Goal: Task Accomplishment & Management: Manage account settings

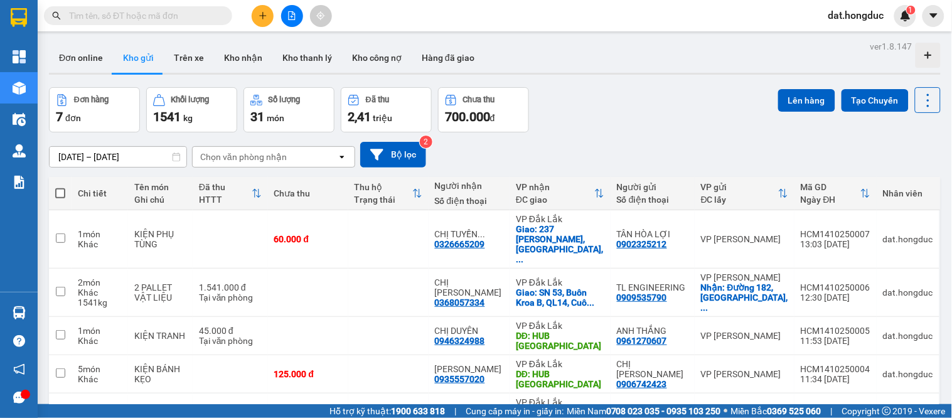
click at [59, 193] on span at bounding box center [60, 193] width 10 height 10
click at [60, 187] on input "checkbox" at bounding box center [60, 187] width 0 height 0
checkbox input "true"
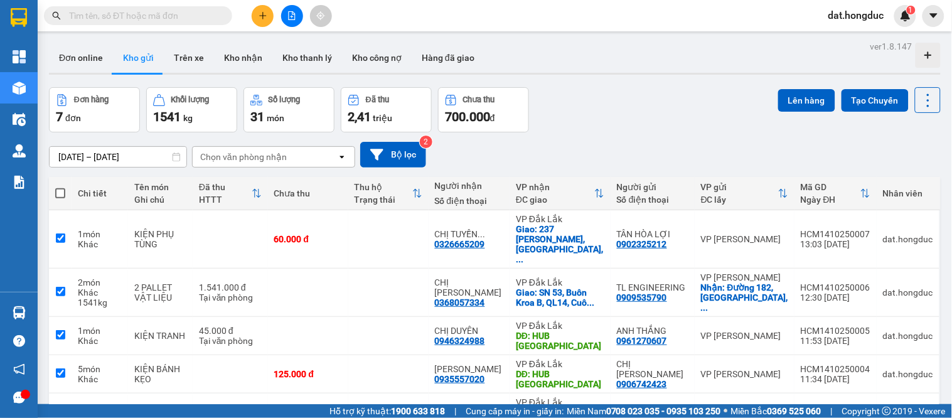
checkbox input "true"
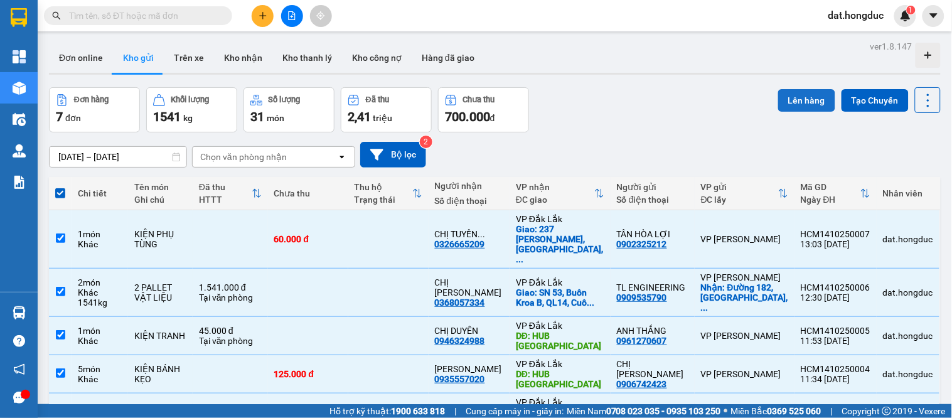
click at [779, 97] on button "Lên hàng" at bounding box center [806, 100] width 57 height 23
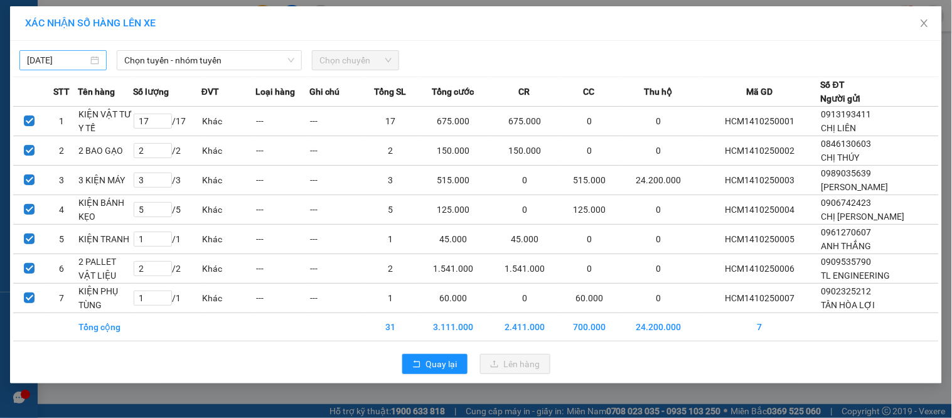
click at [58, 67] on div "[DATE]" at bounding box center [62, 60] width 87 height 20
click at [63, 60] on input "[DATE]" at bounding box center [57, 60] width 61 height 14
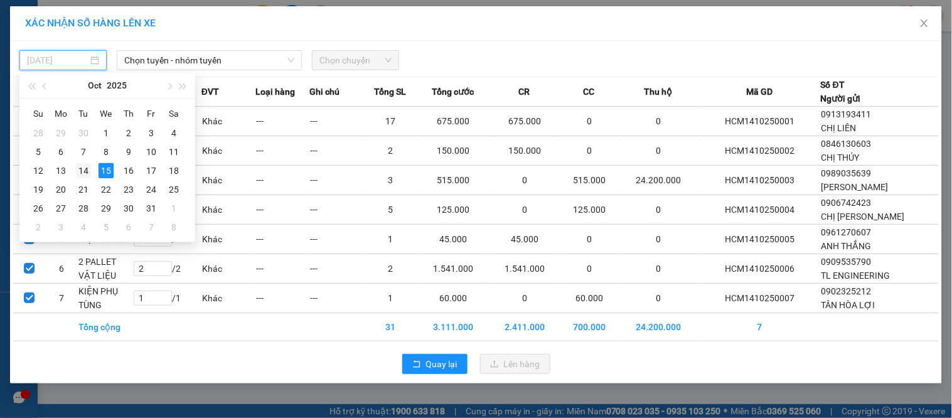
click at [82, 172] on div "14" at bounding box center [83, 170] width 15 height 15
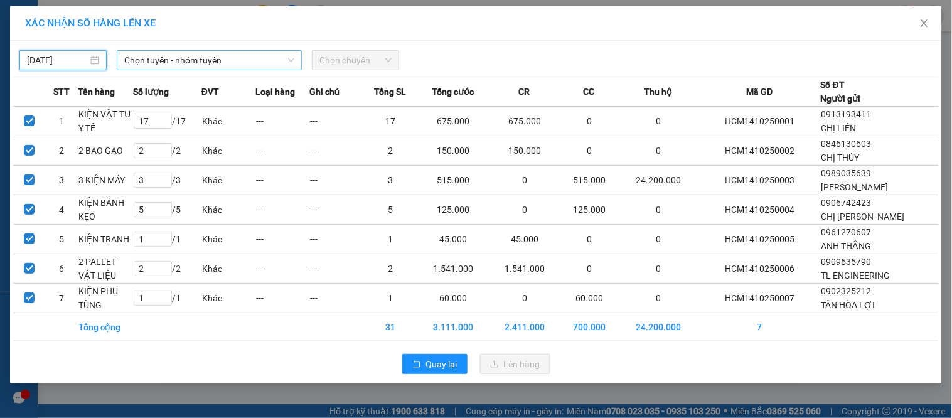
click at [193, 52] on span "Chọn tuyến - nhóm tuyến" at bounding box center [209, 60] width 170 height 19
type input "[DATE]"
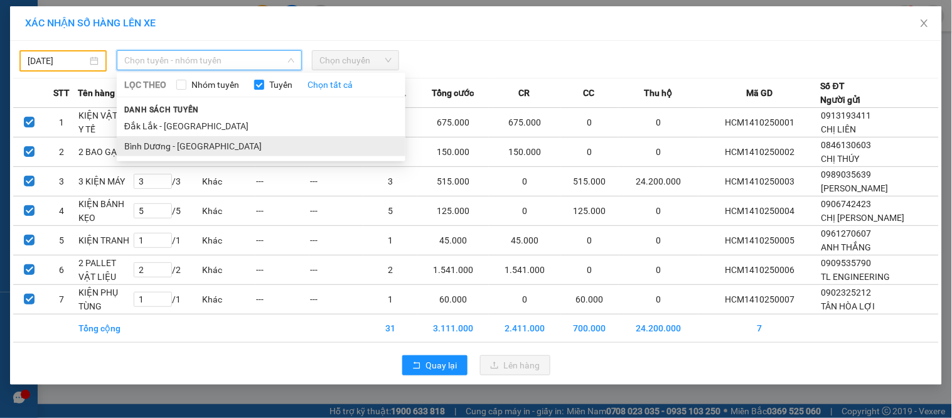
click at [159, 141] on li "Bình Dương - [GEOGRAPHIC_DATA]" at bounding box center [261, 146] width 289 height 20
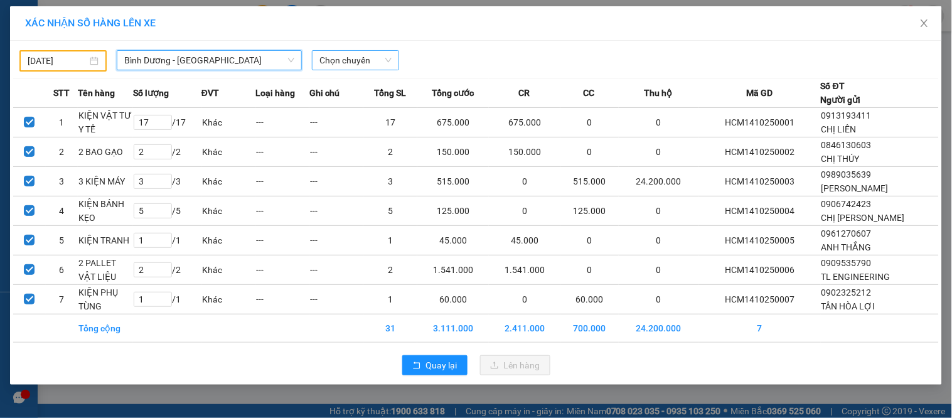
click at [362, 51] on div "Chọn chuyến" at bounding box center [355, 60] width 87 height 20
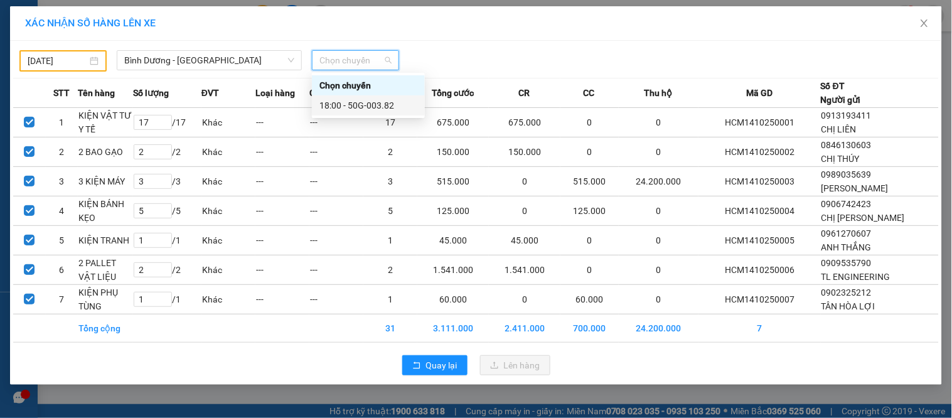
click at [385, 102] on div "18:00 - 50G-003.82" at bounding box center [368, 105] width 98 height 14
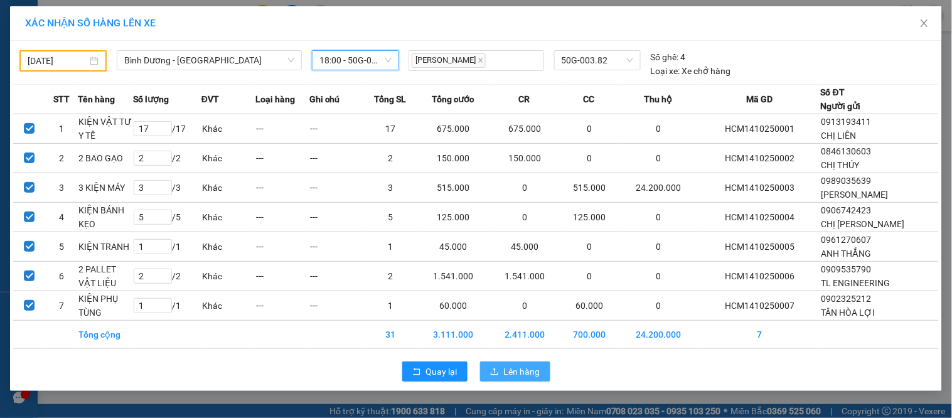
click at [524, 371] on span "Lên hàng" at bounding box center [522, 371] width 36 height 14
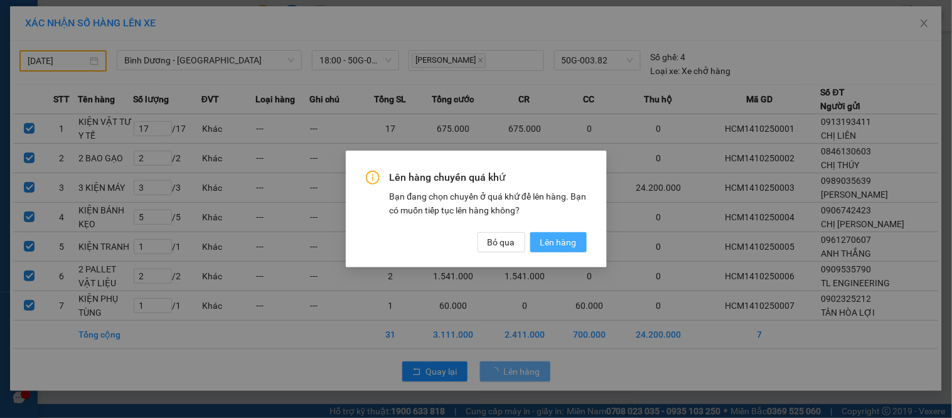
click at [568, 245] on span "Lên hàng" at bounding box center [558, 242] width 36 height 14
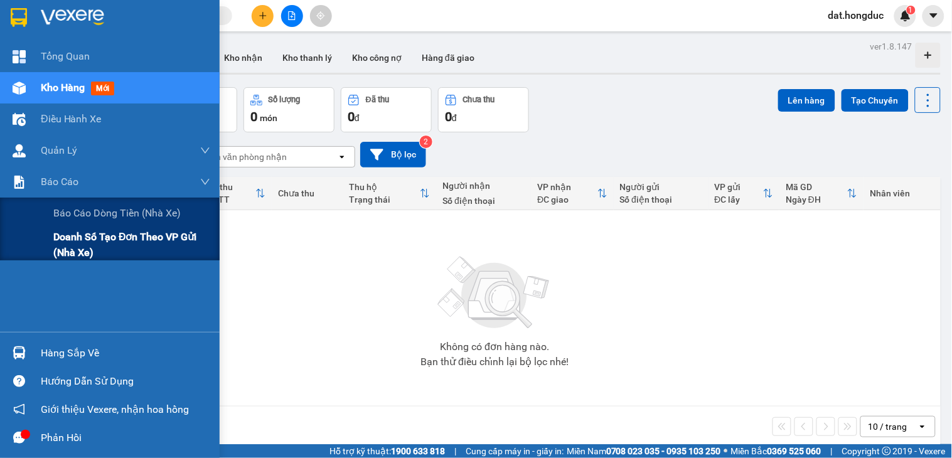
click at [70, 249] on span "Doanh số tạo đơn theo VP gửi (nhà xe)" at bounding box center [131, 244] width 157 height 31
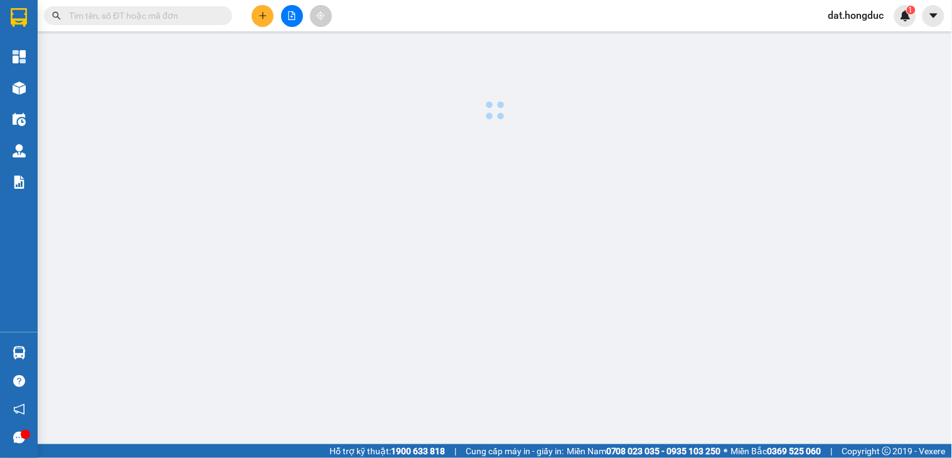
click at [184, 10] on input "text" at bounding box center [143, 16] width 148 height 14
click at [176, 13] on input "text" at bounding box center [143, 16] width 148 height 14
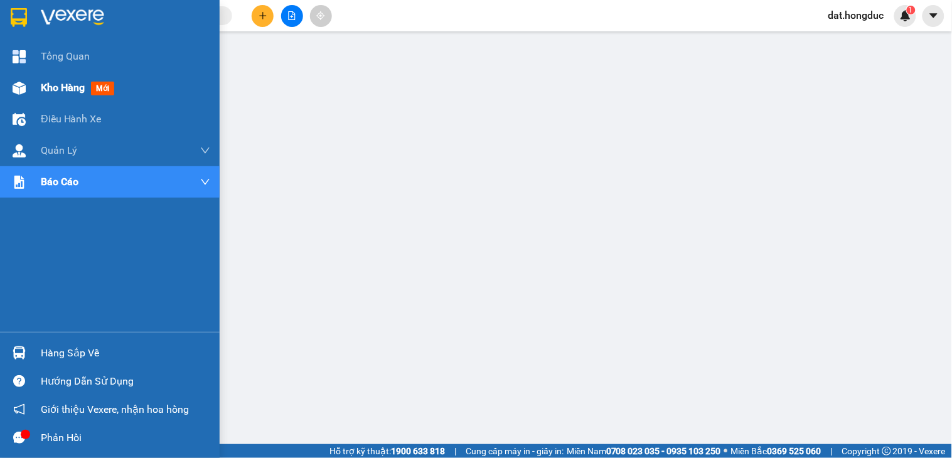
click at [46, 85] on span "Kho hàng" at bounding box center [63, 88] width 44 height 12
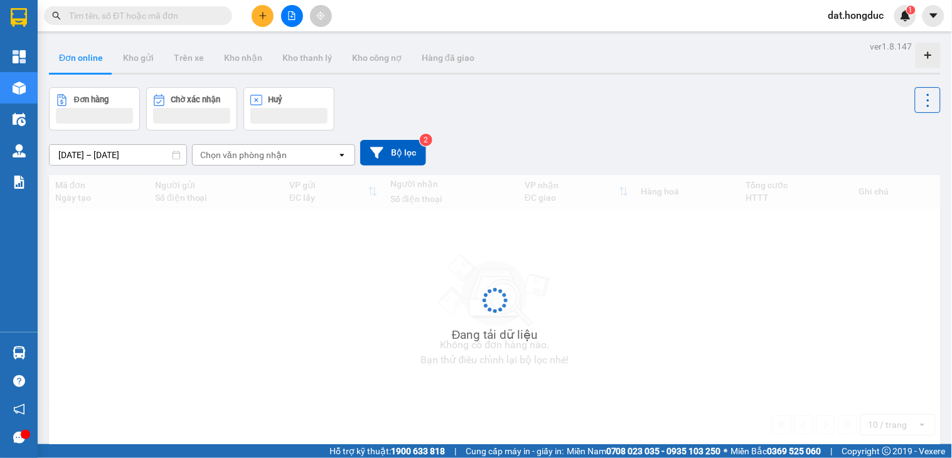
click at [211, 13] on input "text" at bounding box center [143, 16] width 148 height 14
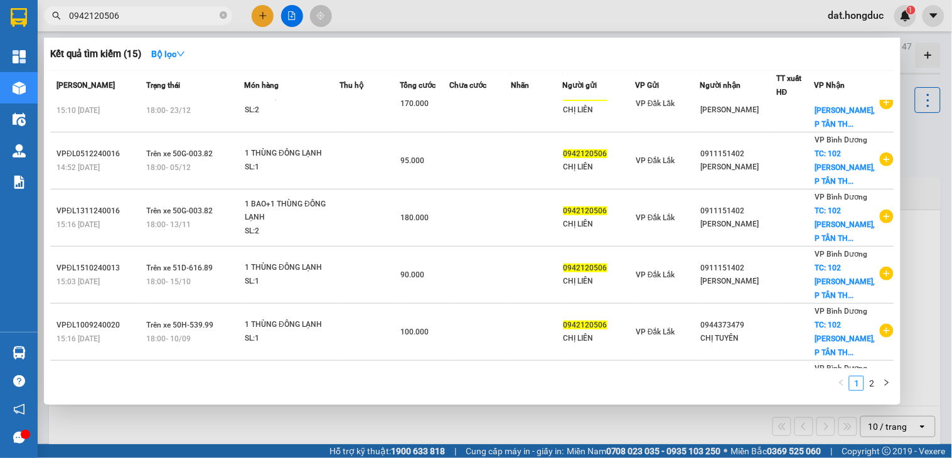
scroll to position [279, 0]
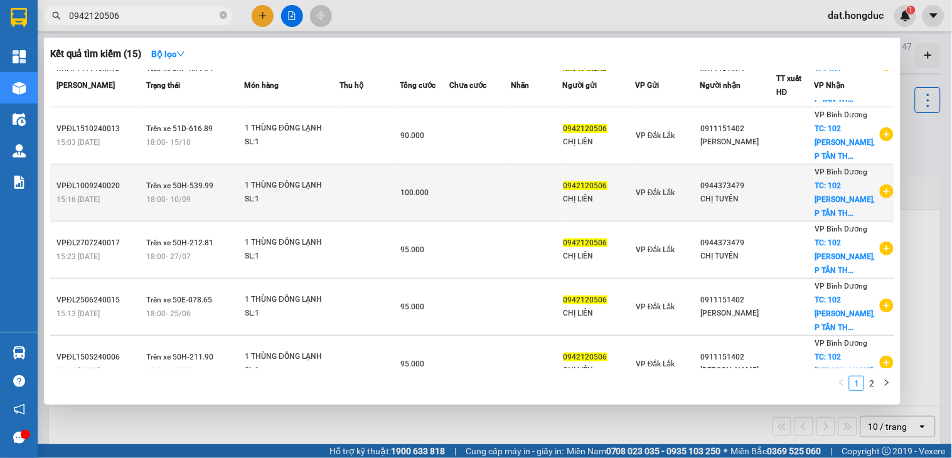
type input "0942120506"
click at [795, 203] on td at bounding box center [795, 192] width 38 height 57
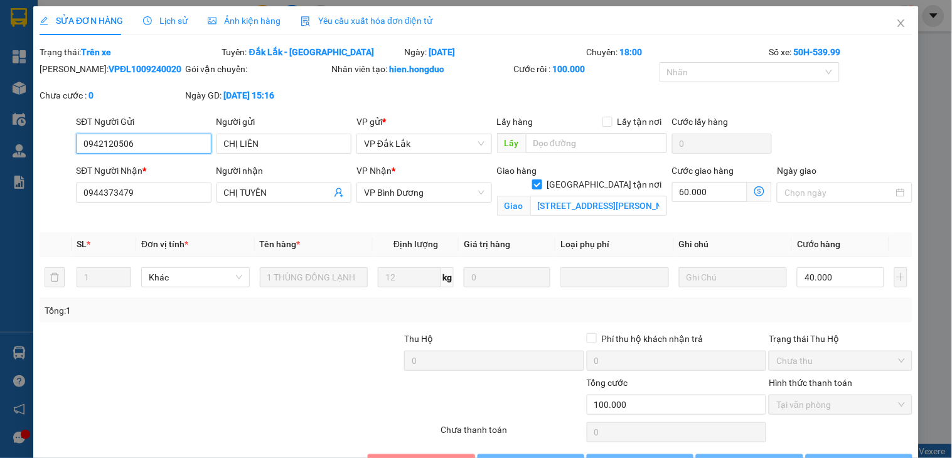
type input "0942120506"
type input "CHỊ LIÊN"
type input "0944373479"
type input "CHỊ TUYÊN"
checkbox input "true"
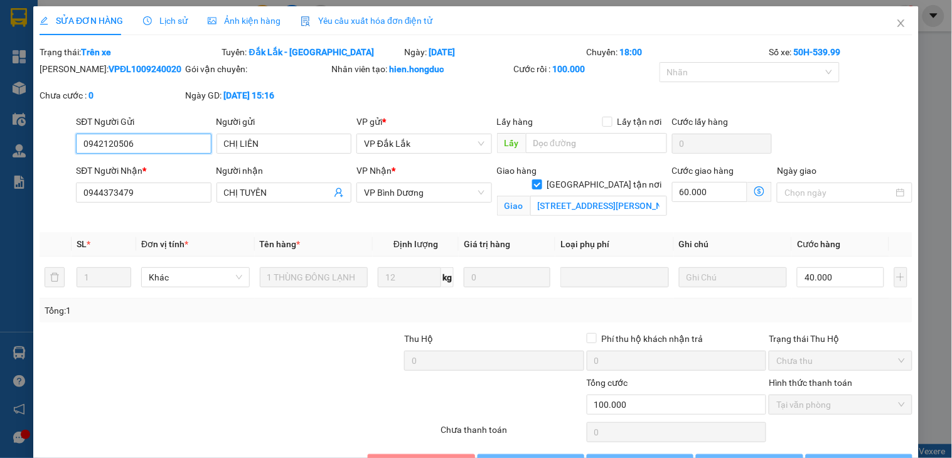
type input "102 PHAN VĂN HỚN, P TÂN THỚI NHẤT, QUẬN 12,HCM"
type input "0"
type input "100.000"
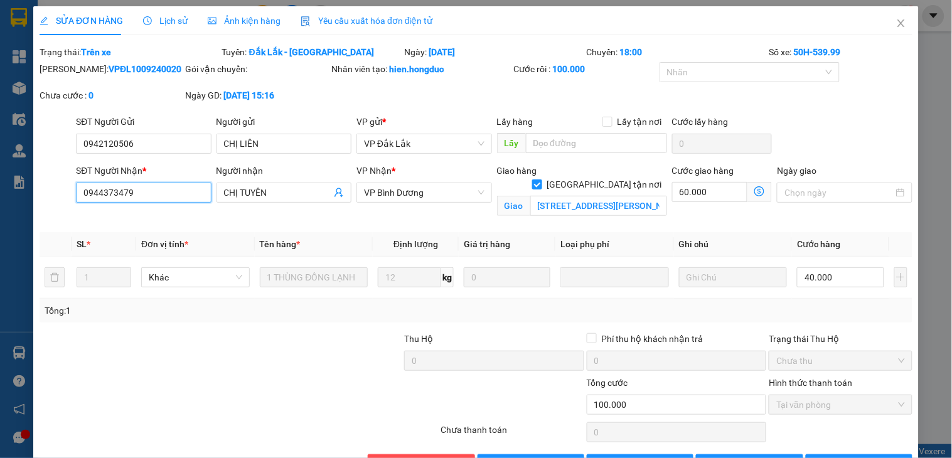
drag, startPoint x: 142, startPoint y: 191, endPoint x: 35, endPoint y: 190, distance: 107.3
click at [36, 190] on div "SỬA ĐƠN HÀNG Lịch sử Ảnh kiện hàng Yêu cầu xuất hóa đơn điện tử Total Paid Fee …" at bounding box center [475, 244] width 885 height 477
click at [896, 21] on icon "close" at bounding box center [901, 23] width 10 height 10
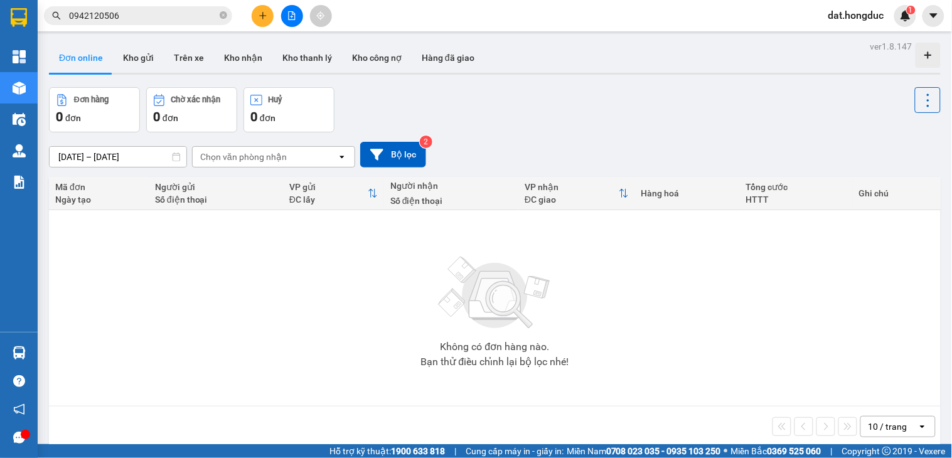
click at [134, 20] on input "0942120506" at bounding box center [143, 16] width 148 height 14
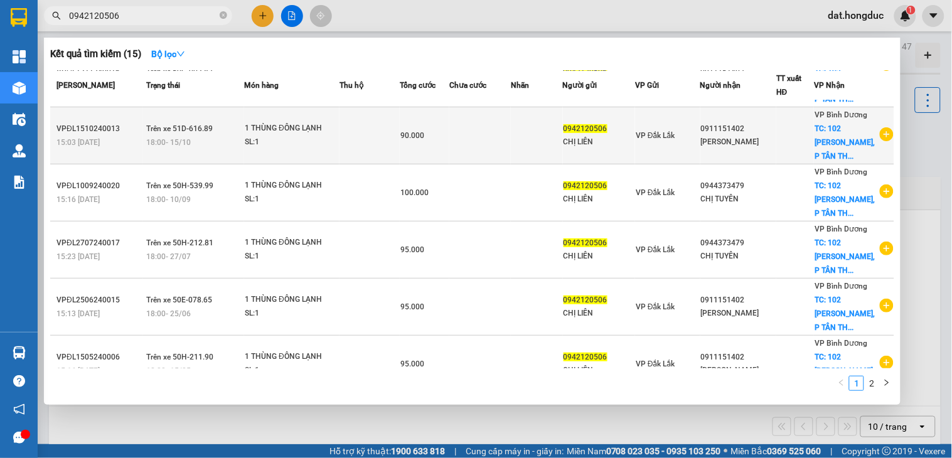
click at [761, 140] on div "THẢO LINH" at bounding box center [738, 142] width 75 height 13
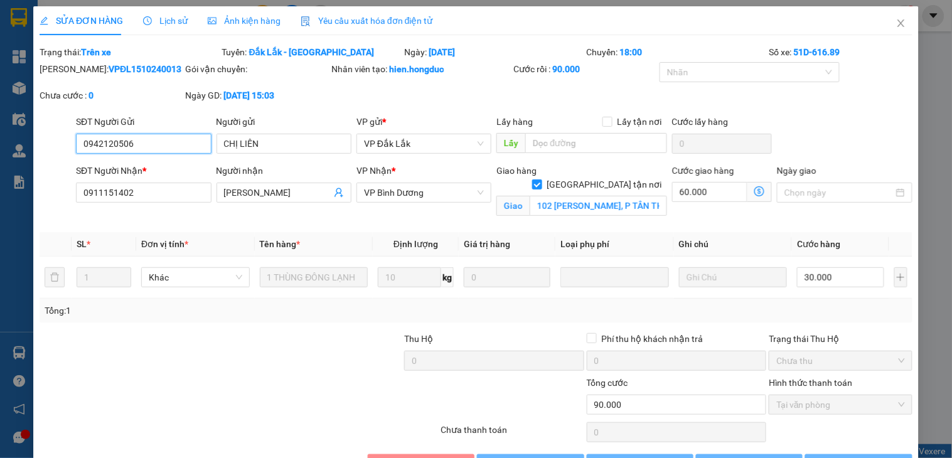
type input "0942120506"
type input "CHỊ LIÊN"
type input "0911151402"
type input "THẢO LINH"
checkbox input "true"
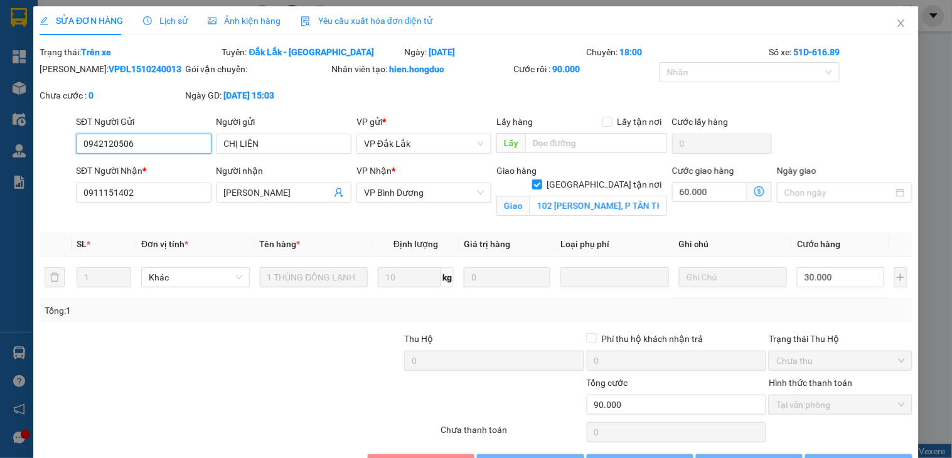
type input "102 PHAN VĂN HỚN, P TÂN THỚI NHẤT, Q 12, HCM"
type input "0"
type input "90.000"
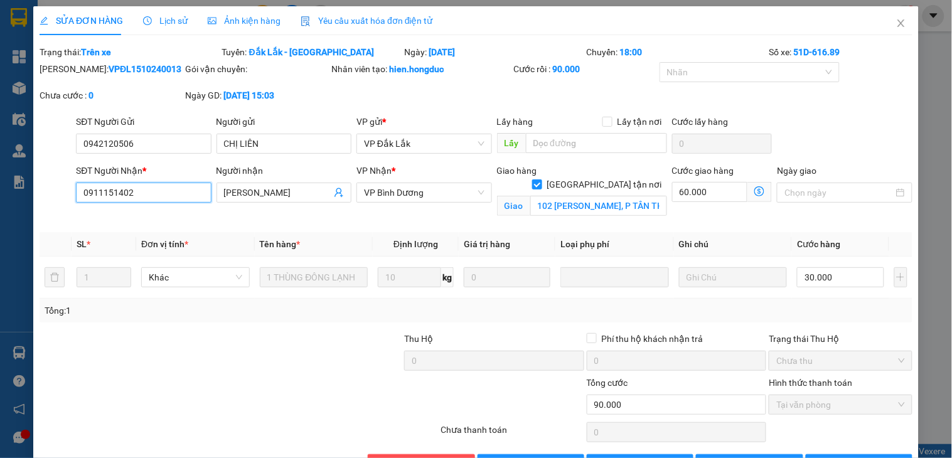
drag, startPoint x: 164, startPoint y: 193, endPoint x: 51, endPoint y: 194, distance: 112.9
click at [51, 194] on div "SĐT Người Nhận * 0911151402 0911151402 Người nhận THẢO LINH VP Nhận * VP Bình D…" at bounding box center [475, 193] width 875 height 59
click at [896, 26] on icon "close" at bounding box center [901, 23] width 10 height 10
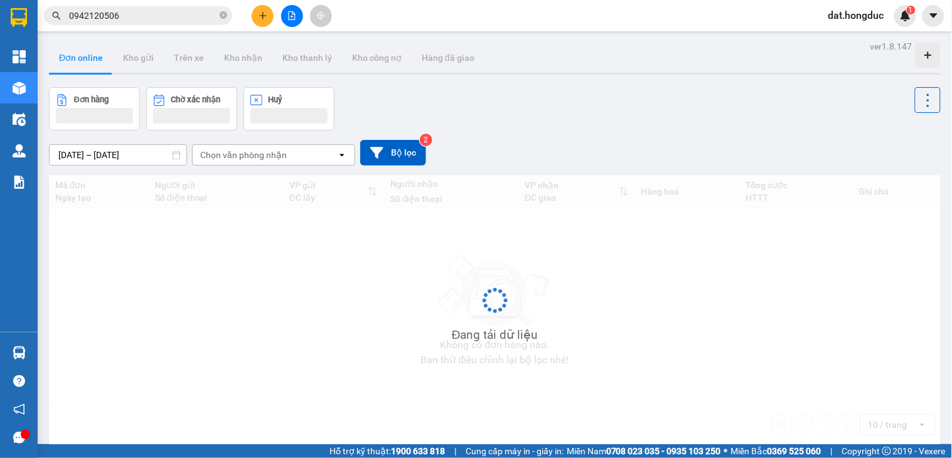
click at [126, 11] on input "0942120506" at bounding box center [143, 16] width 148 height 14
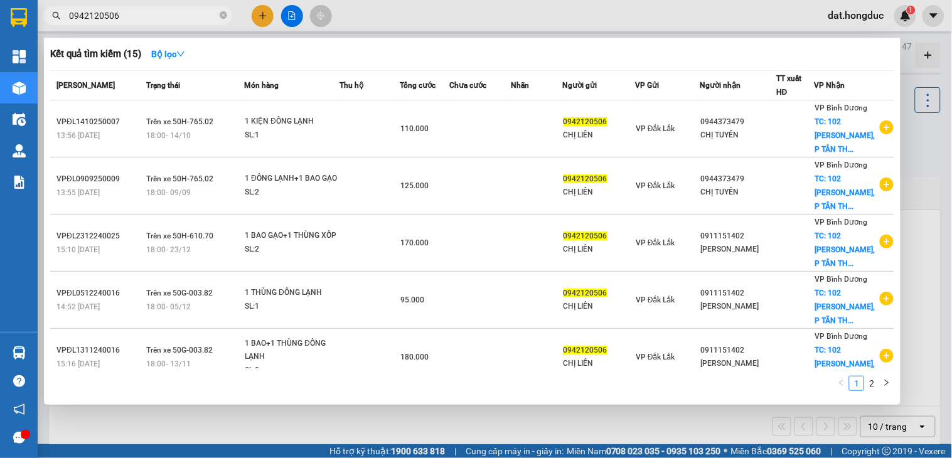
click at [218, 16] on span "0942120506" at bounding box center [138, 15] width 188 height 19
click at [222, 14] on icon "close-circle" at bounding box center [224, 15] width 8 height 8
